Goal: Information Seeking & Learning: Find specific fact

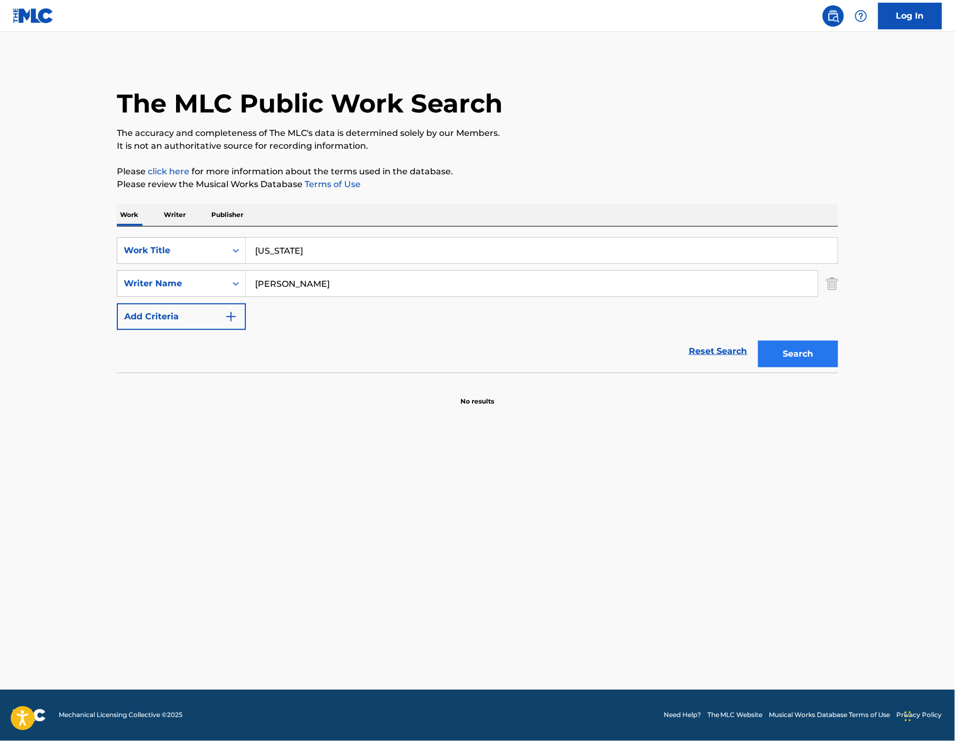
click at [838, 367] on button "Search" at bounding box center [798, 354] width 80 height 27
click at [599, 116] on div "The MLC Public Work Search" at bounding box center [477, 98] width 721 height 78
click at [669, 62] on main "The MLC Public Work Search The accuracy and completeness of The MLC's data is d…" at bounding box center [477, 361] width 955 height 658
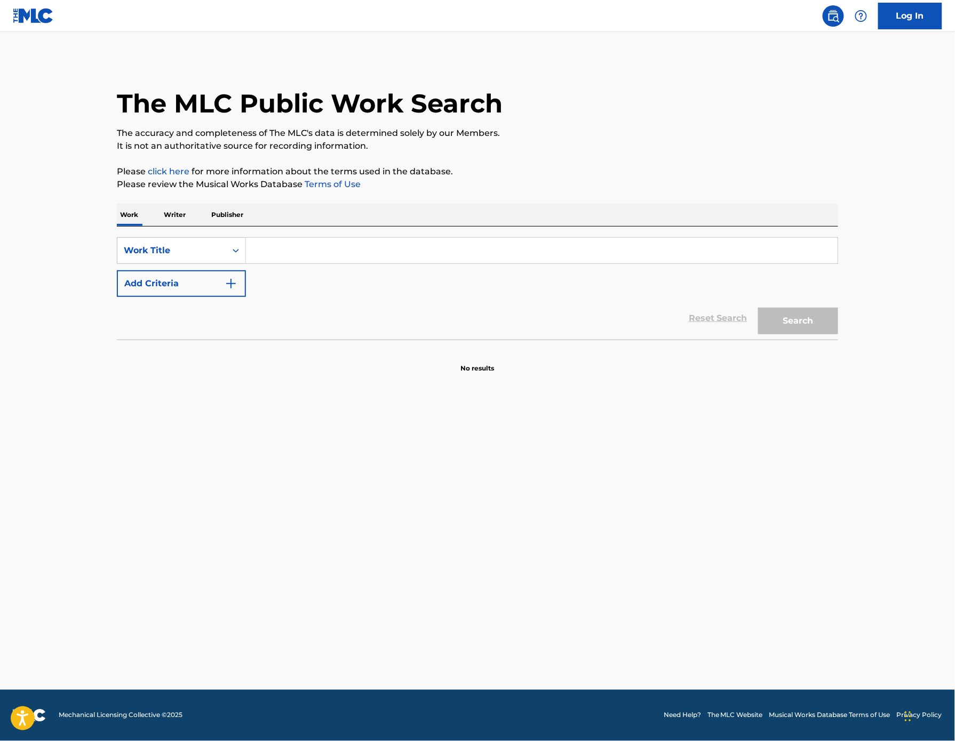
click at [246, 263] on input "Search Form" at bounding box center [541, 251] width 591 height 26
paste input "[US_STATE]"
type input "[US_STATE]"
click at [117, 297] on button "Add Criteria" at bounding box center [181, 283] width 129 height 27
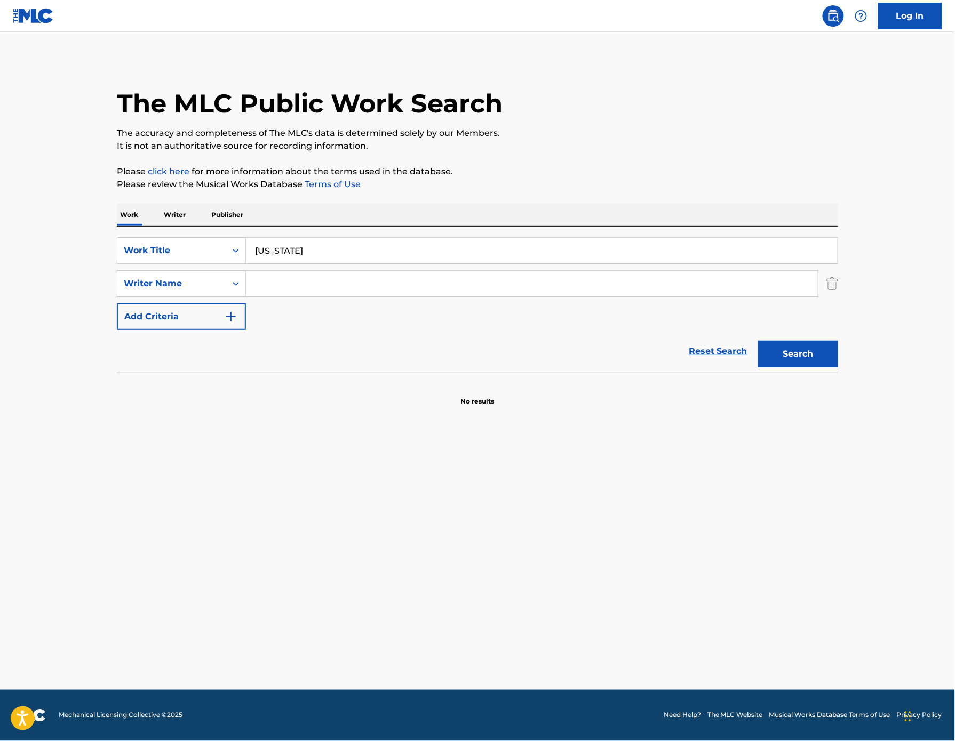
click at [246, 296] on input "Search Form" at bounding box center [532, 284] width 572 height 26
type input "[PERSON_NAME]"
drag, startPoint x: 237, startPoint y: 320, endPoint x: 844, endPoint y: 408, distance: 613.2
click at [838, 367] on button "Search" at bounding box center [798, 354] width 80 height 27
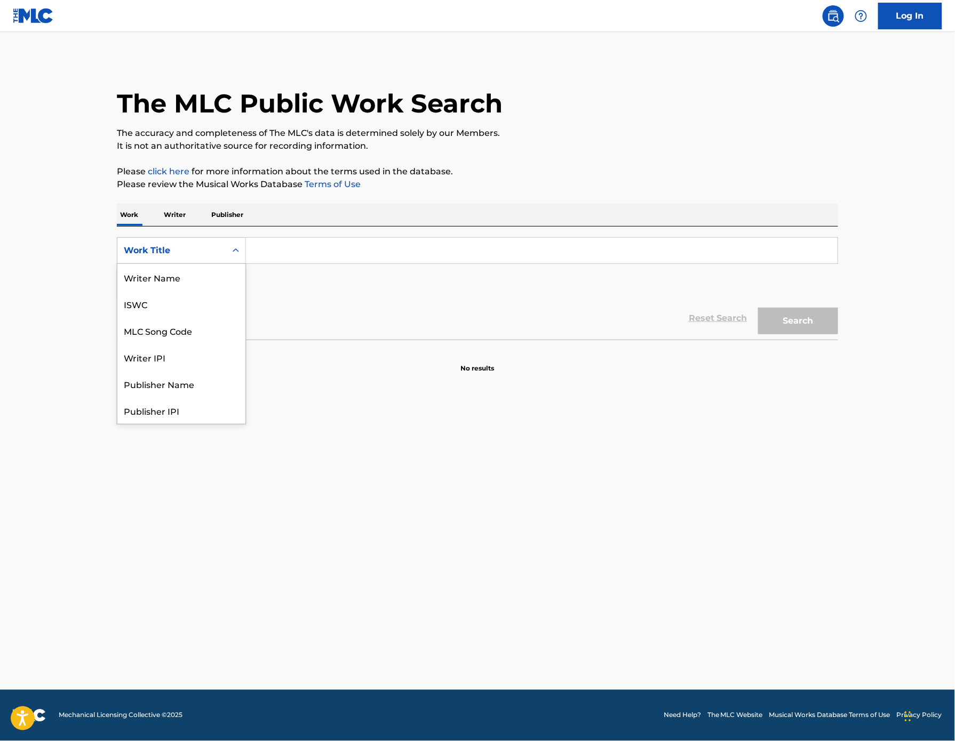
click at [124, 257] on div "Work Title" at bounding box center [172, 250] width 96 height 13
click at [117, 291] on div "MLC Song Code" at bounding box center [181, 277] width 128 height 27
click at [286, 263] on input "Search Form" at bounding box center [541, 251] width 591 height 26
paste input "C03683"
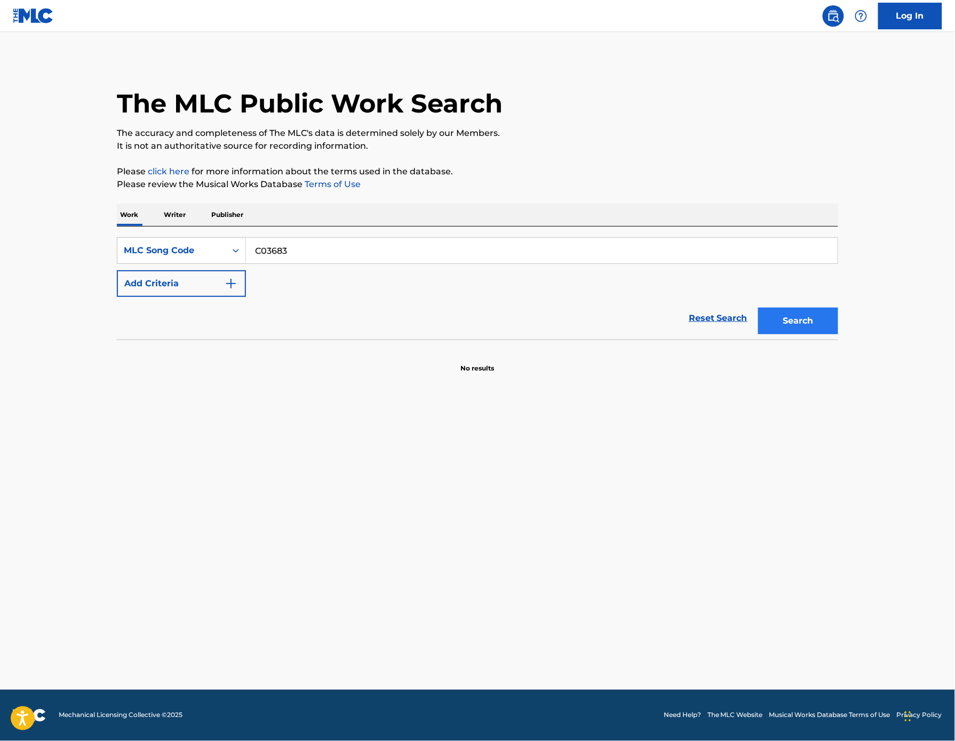
type input "C03683"
click at [838, 334] on button "Search" at bounding box center [798, 321] width 80 height 27
